Goal: Find contact information: Find contact information

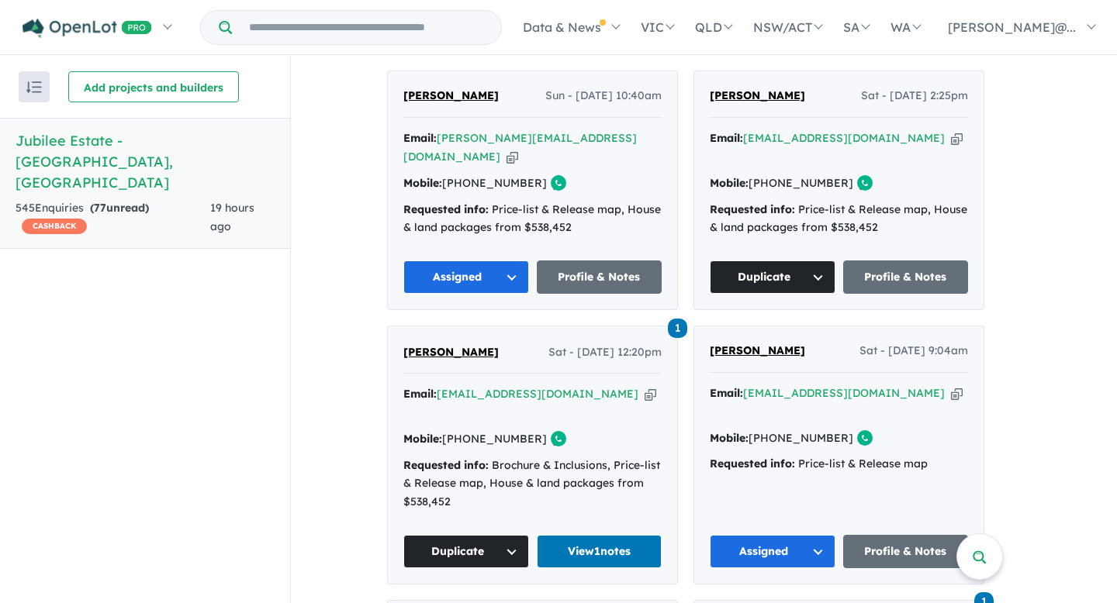
scroll to position [2018, 0]
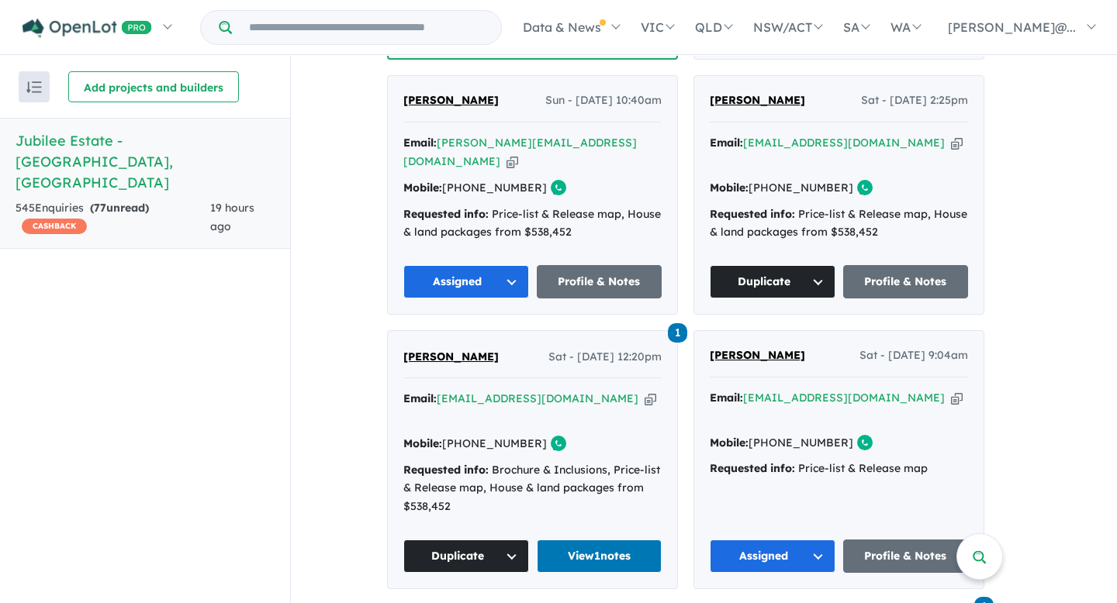
click at [679, 323] on span "1" at bounding box center [677, 332] width 19 height 19
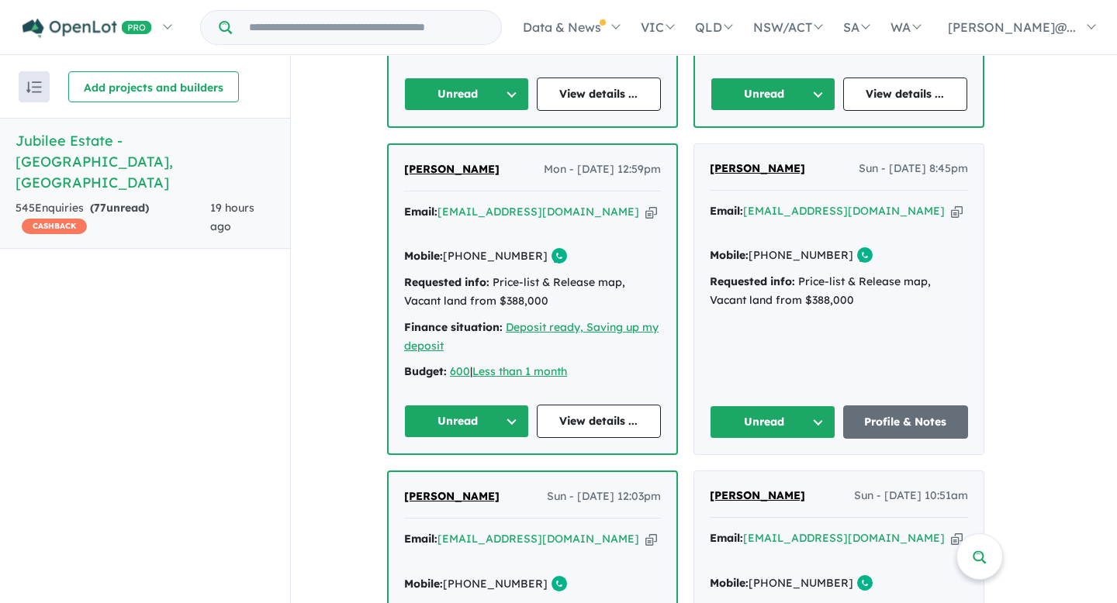
scroll to position [1298, 0]
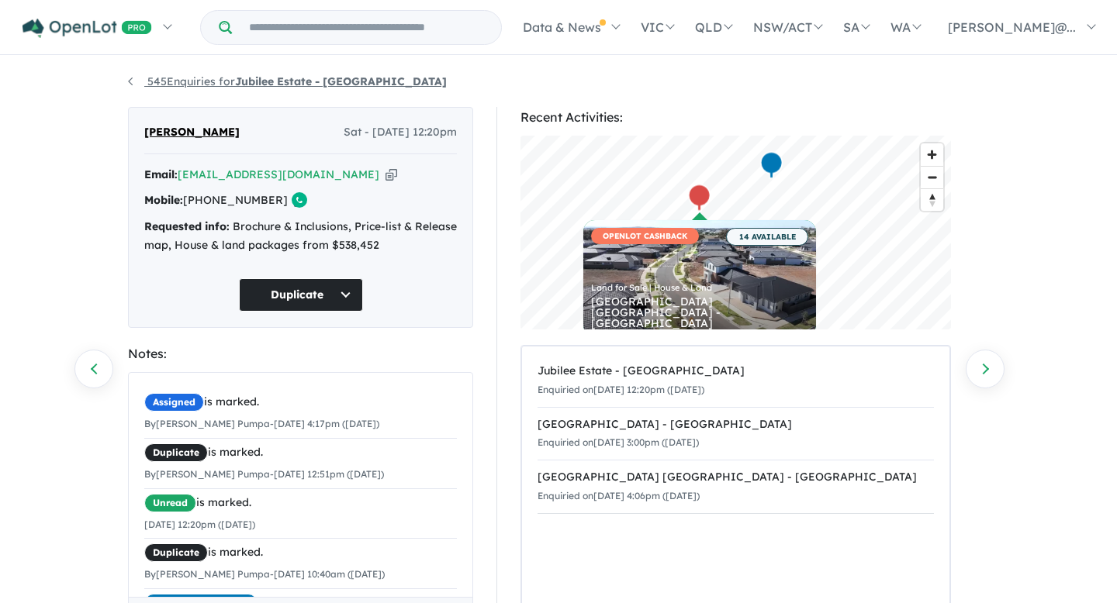
click at [129, 81] on link "545 Enquiries for Jubilee Estate - Wyndham Vale" at bounding box center [287, 81] width 319 height 14
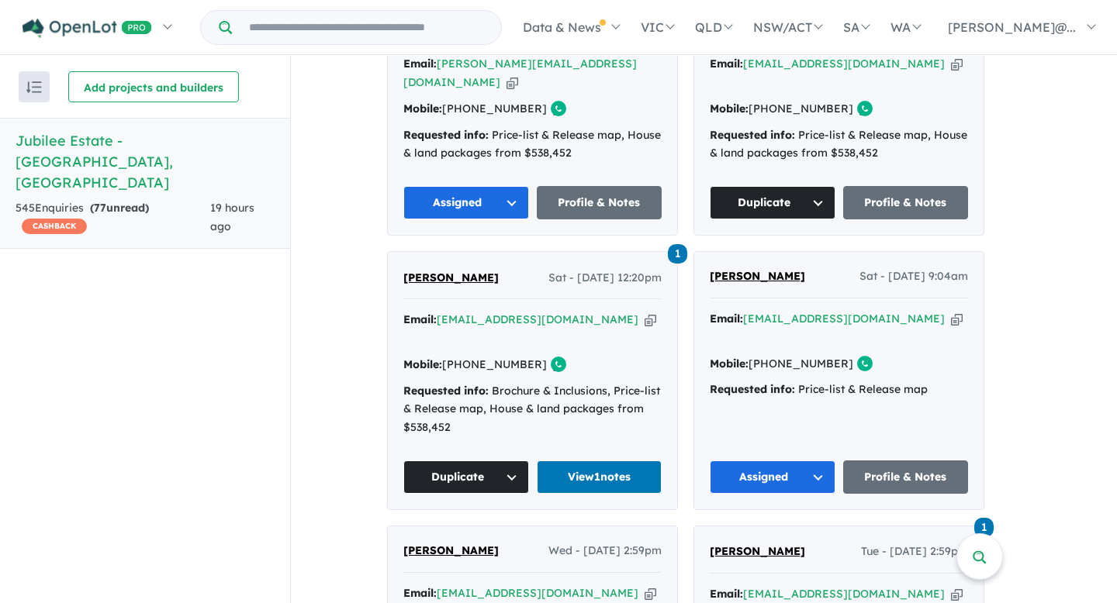
scroll to position [2097, 0]
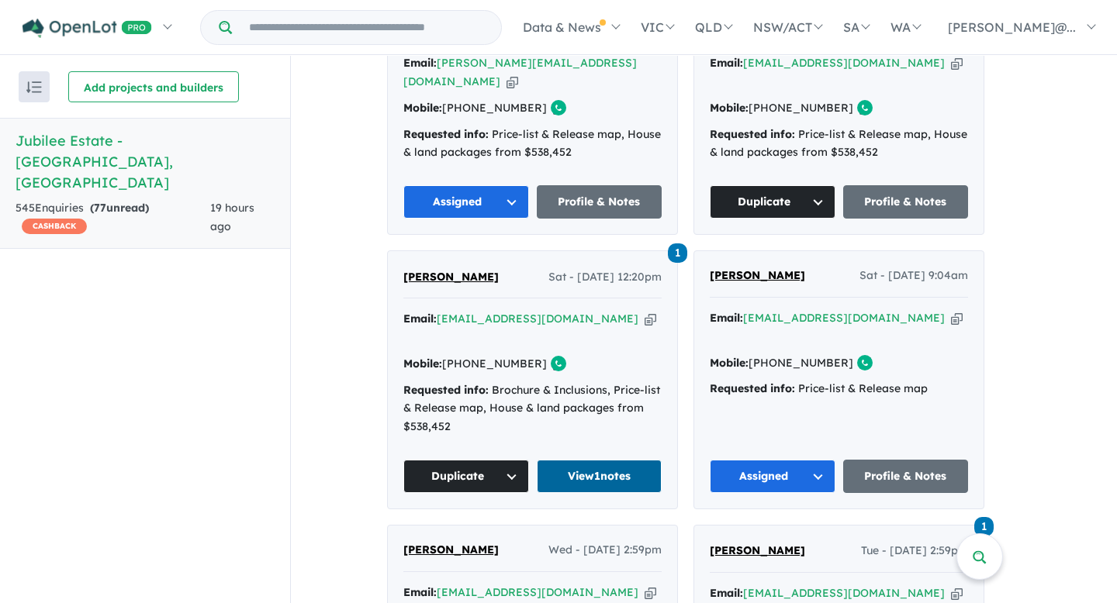
click at [610, 460] on link "View 1 notes" at bounding box center [600, 476] width 126 height 33
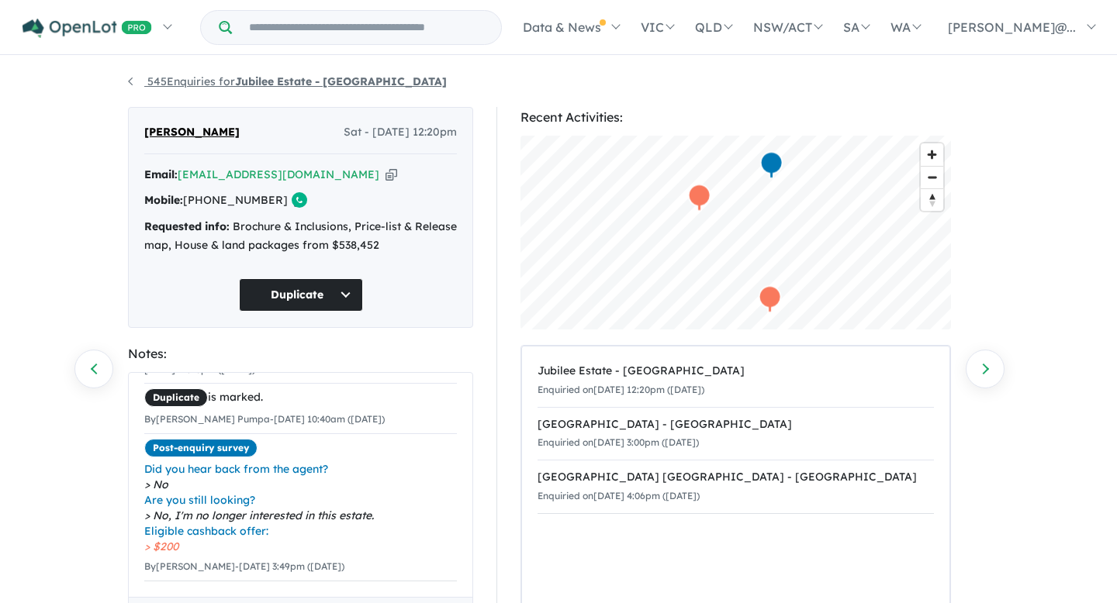
click at [130, 84] on link "545 Enquiries for Jubilee Estate - [GEOGRAPHIC_DATA]" at bounding box center [287, 81] width 319 height 14
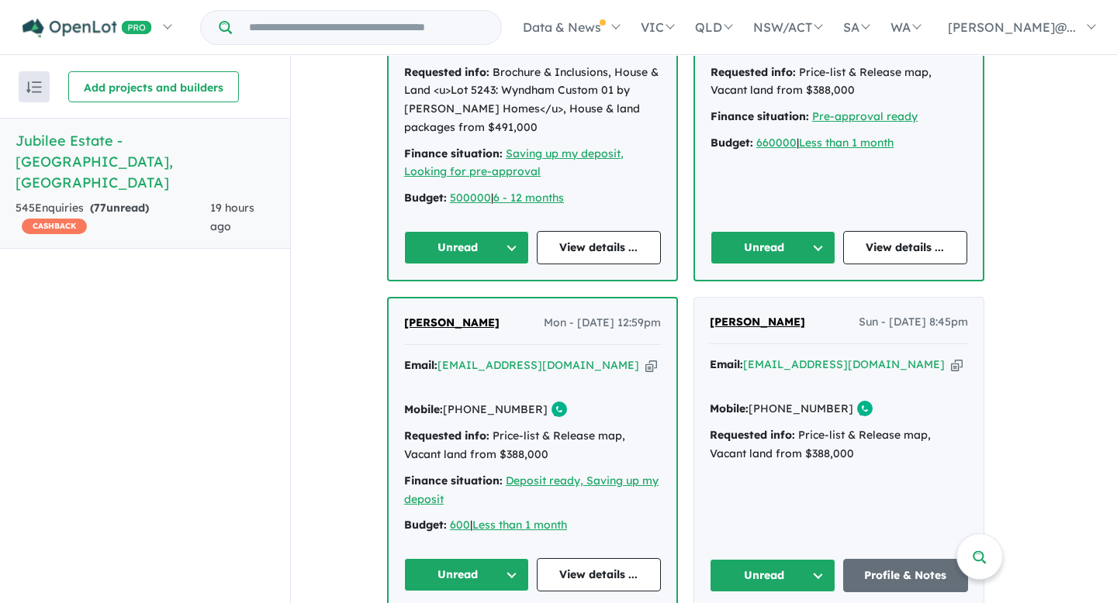
scroll to position [1141, 0]
click at [579, 558] on link "View details ..." at bounding box center [599, 574] width 125 height 33
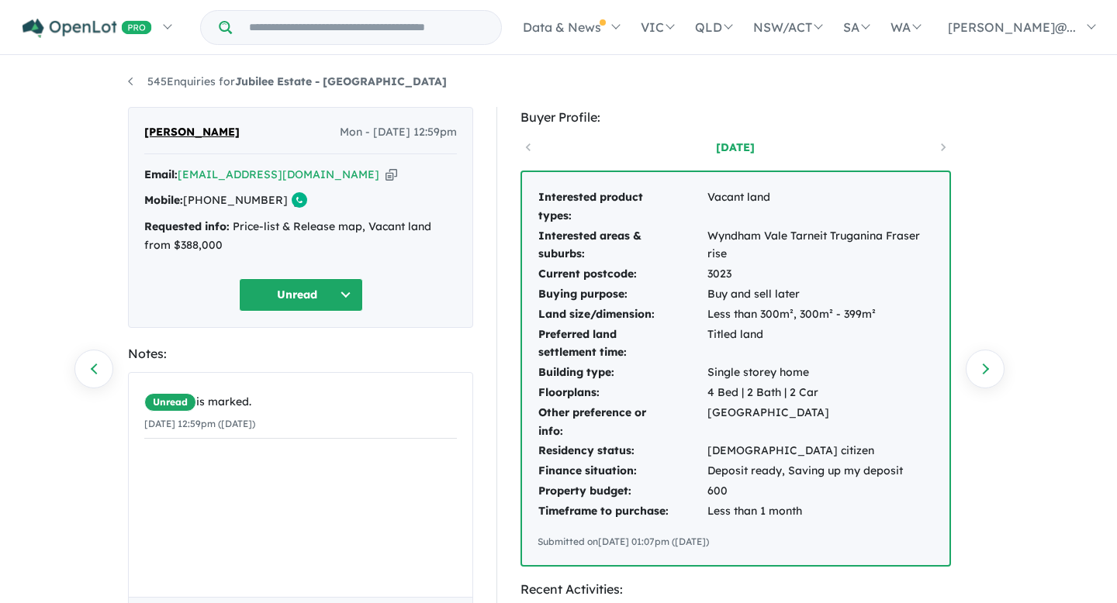
drag, startPoint x: 249, startPoint y: 130, endPoint x: 121, endPoint y: 125, distance: 128.1
click at [121, 125] on div "Namita Singhal Mon - 11/08/2025, 12:59pm Email: nsinghal@bigginscott.com.au Cop…" at bounding box center [300, 609] width 368 height 1005
copy span "[PERSON_NAME]"
click at [621, 92] on div "545 Enquiries for Jubilee Estate - Wyndham Vale Previous enquiry Next enquiry N…" at bounding box center [558, 331] width 884 height 548
click at [386, 177] on icon "button" at bounding box center [392, 175] width 12 height 16
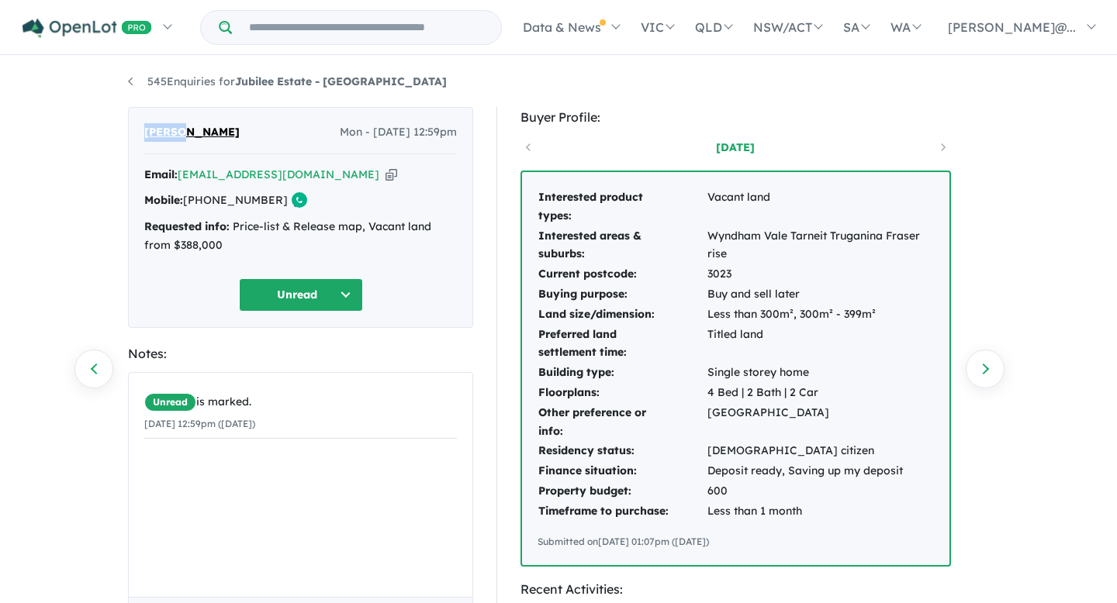
drag, startPoint x: 140, startPoint y: 136, endPoint x: 186, endPoint y: 134, distance: 45.8
click at [186, 134] on div "Namita Singhal Mon - 11/08/2025, 12:59pm Email: nsinghal@bigginscott.com.au Cop…" at bounding box center [300, 217] width 345 height 221
copy span "Namita"
drag, startPoint x: 242, startPoint y: 131, endPoint x: 191, endPoint y: 131, distance: 51.2
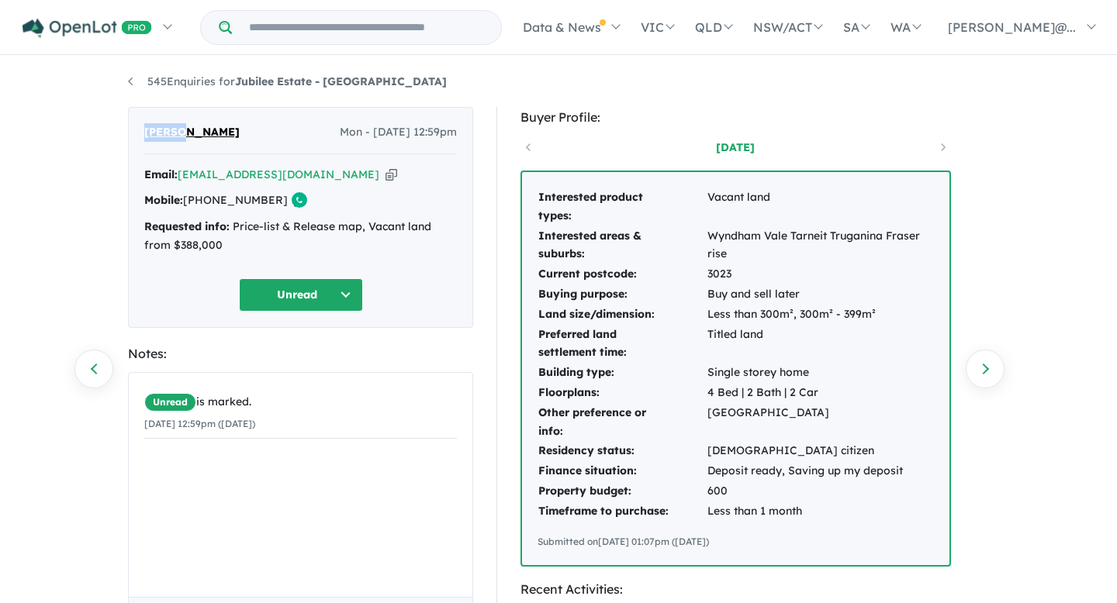
click at [191, 131] on div "Namita Singhal Mon - 11/08/2025, 12:59pm" at bounding box center [300, 138] width 313 height 31
copy span "Singhal"
click at [386, 178] on icon "button" at bounding box center [392, 175] width 12 height 16
copy span "Singhal"
drag, startPoint x: 268, startPoint y: 203, endPoint x: 210, endPoint y: 203, distance: 58.2
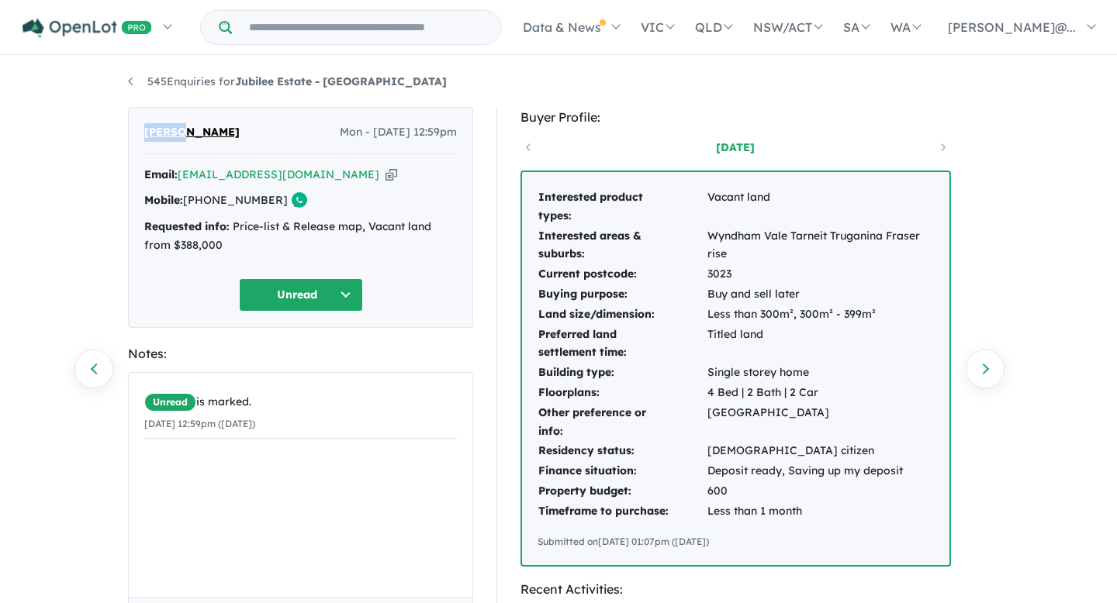
click at [210, 203] on link "[PHONE_NUMBER]" at bounding box center [235, 200] width 105 height 14
copy link "410 093 389"
